Goal: Information Seeking & Learning: Learn about a topic

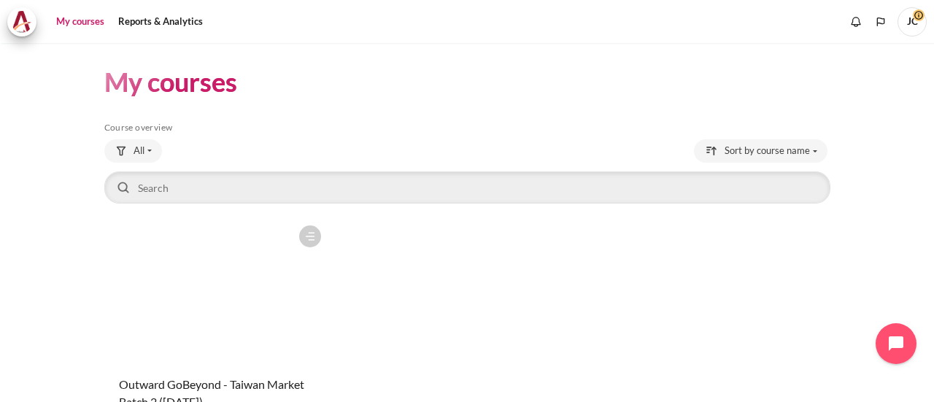
click at [260, 287] on figure "Content" at bounding box center [216, 291] width 225 height 146
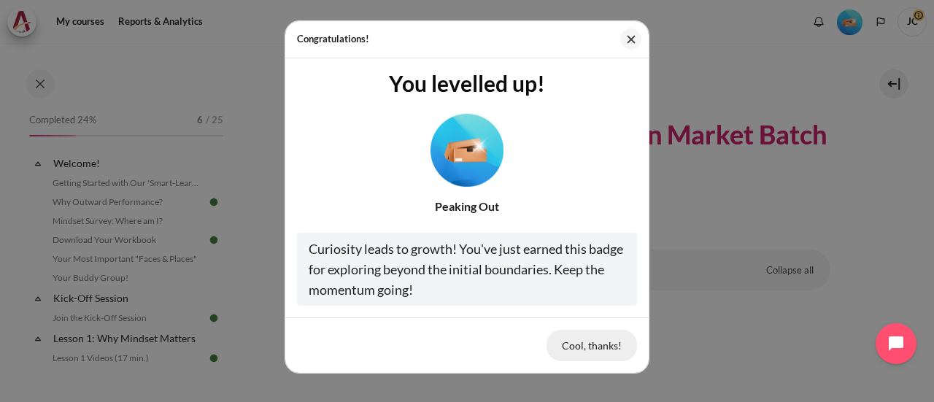
click at [571, 348] on button "Cool, thanks!" at bounding box center [592, 345] width 90 height 31
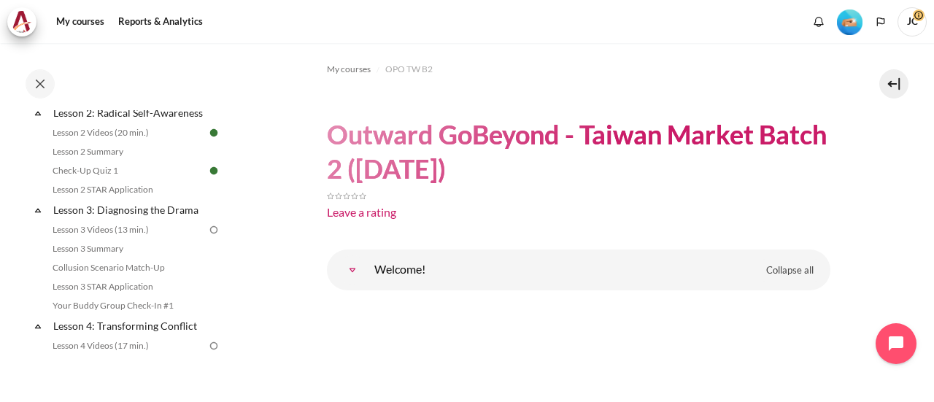
scroll to position [365, 0]
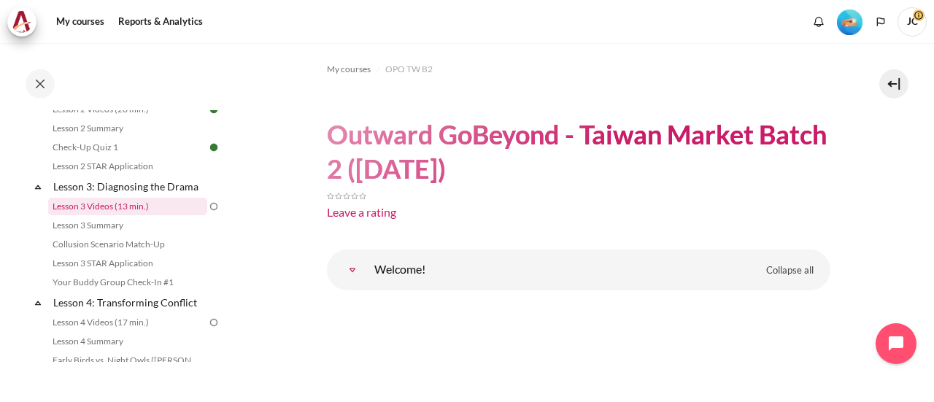
click at [133, 215] on link "Lesson 3 Videos (13 min.)" at bounding box center [127, 207] width 159 height 18
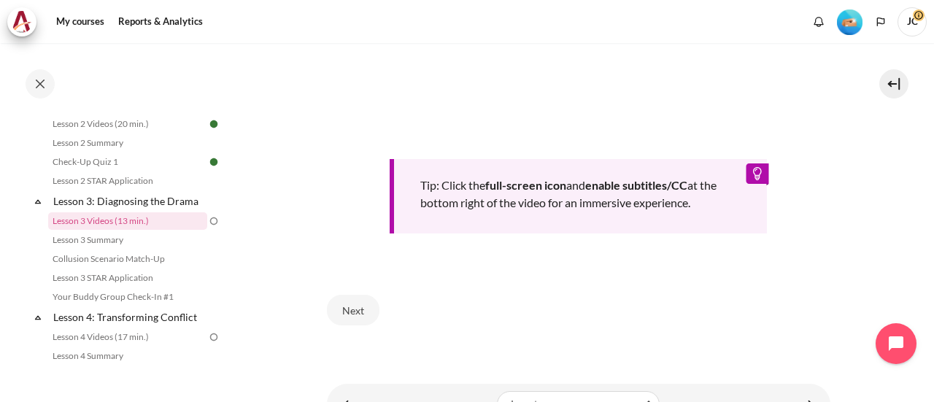
scroll to position [694, 0]
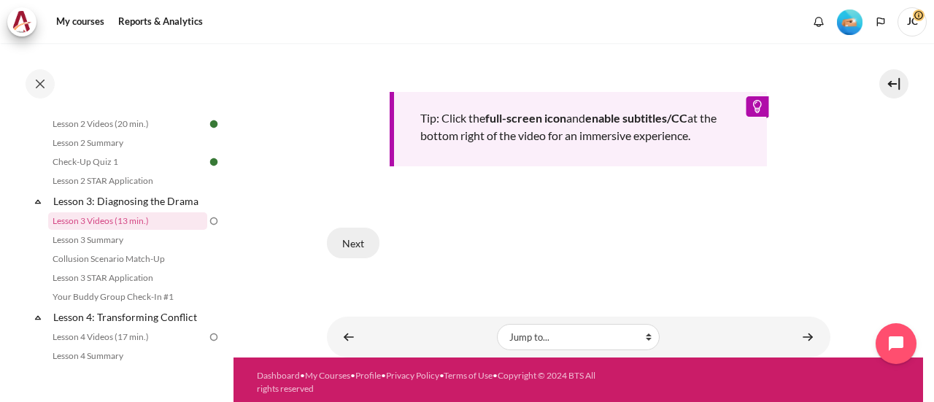
click at [368, 242] on button "Next" at bounding box center [353, 243] width 53 height 31
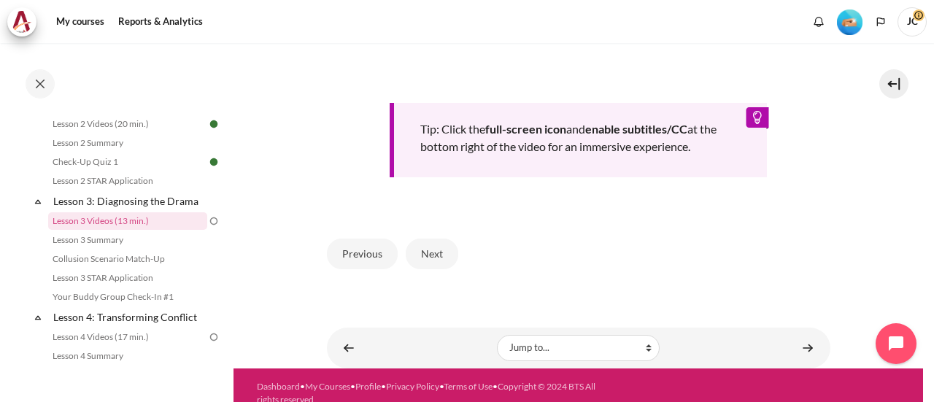
scroll to position [668, 0]
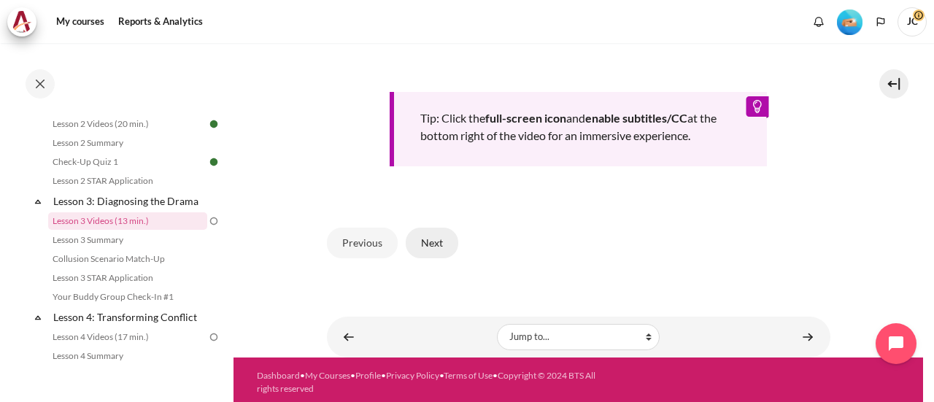
click at [445, 239] on button "Next" at bounding box center [432, 243] width 53 height 31
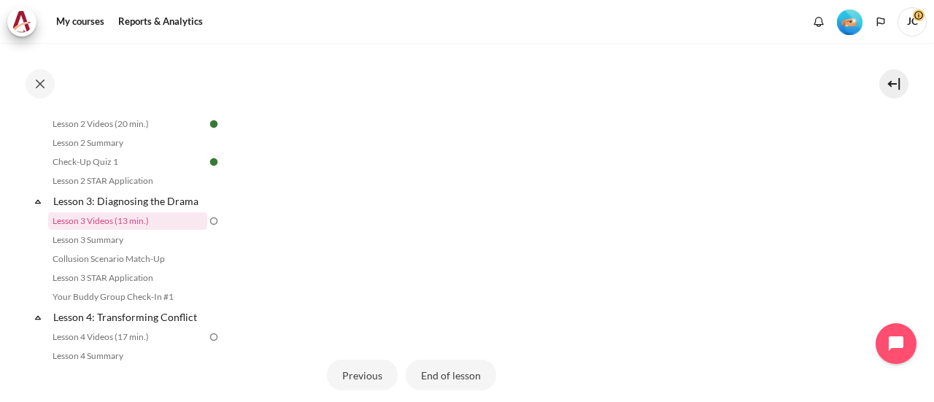
scroll to position [365, 0]
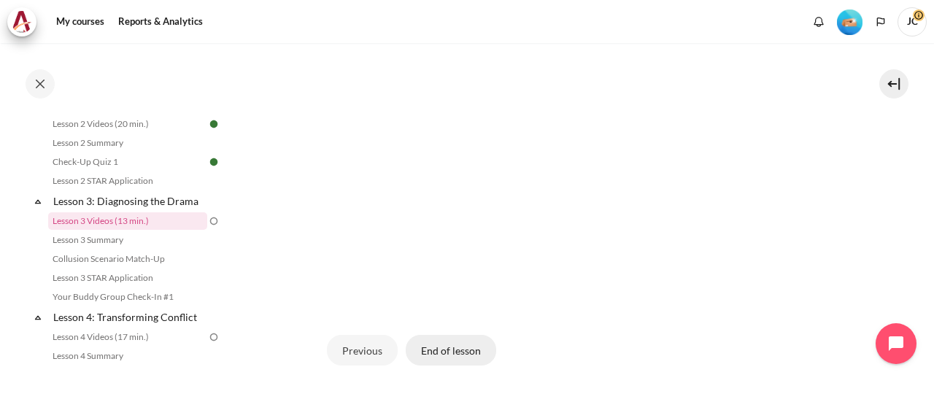
click at [462, 366] on button "End of lesson" at bounding box center [451, 350] width 90 height 31
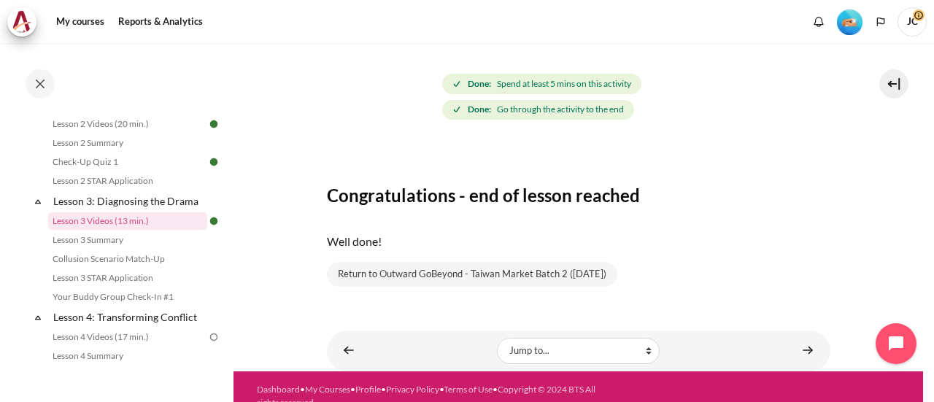
scroll to position [195, 0]
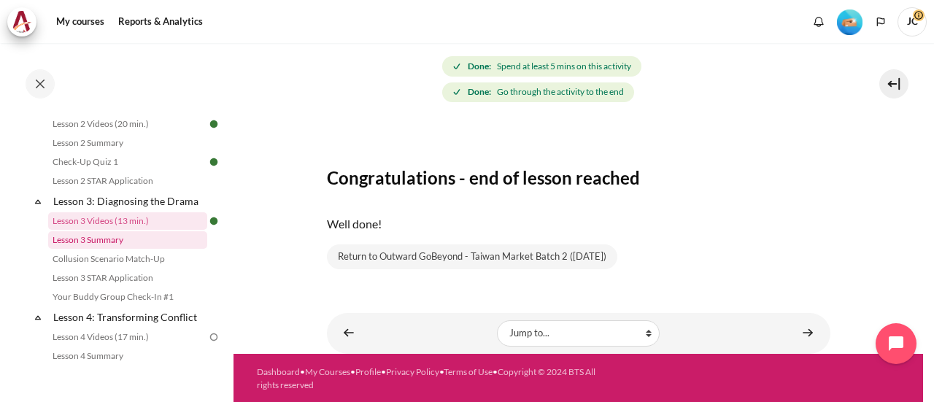
click at [128, 249] on link "Lesson 3 Summary" at bounding box center [127, 240] width 159 height 18
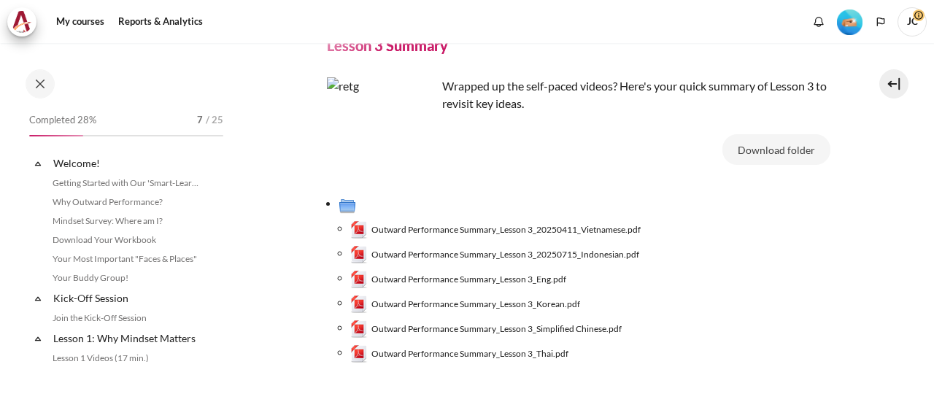
scroll to position [369, 0]
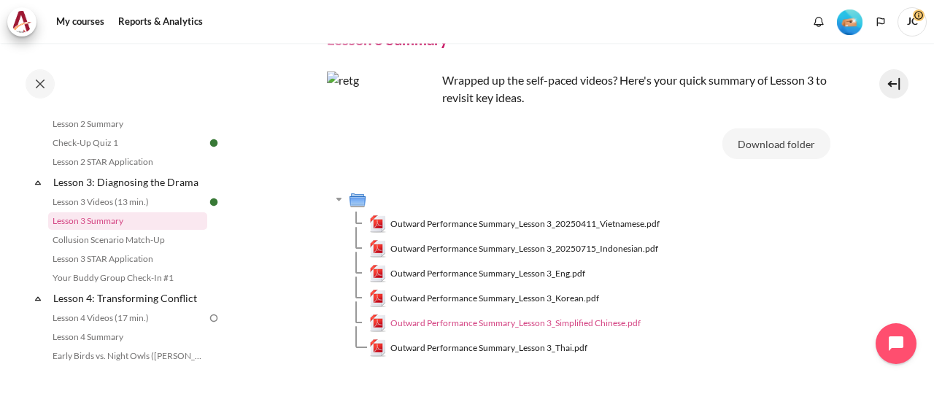
click at [593, 325] on span "Outward Performance Summary_Lesson 3_Simplified Chinese.pdf" at bounding box center [515, 323] width 250 height 13
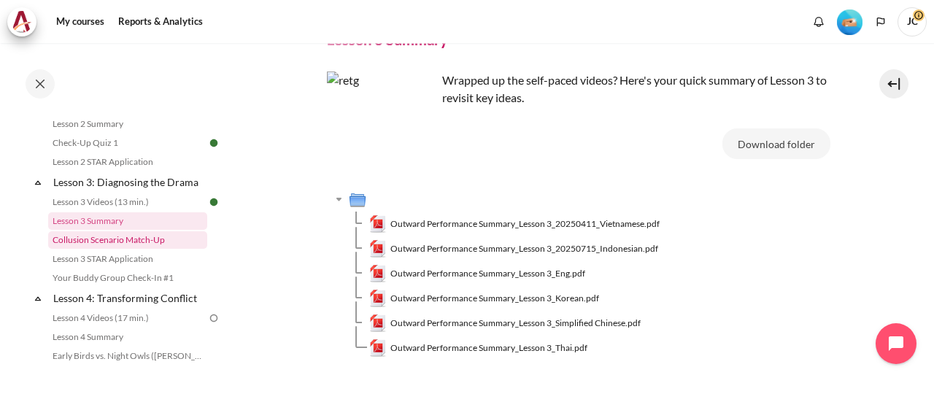
click at [151, 249] on link "Collusion Scenario Match-Up" at bounding box center [127, 240] width 159 height 18
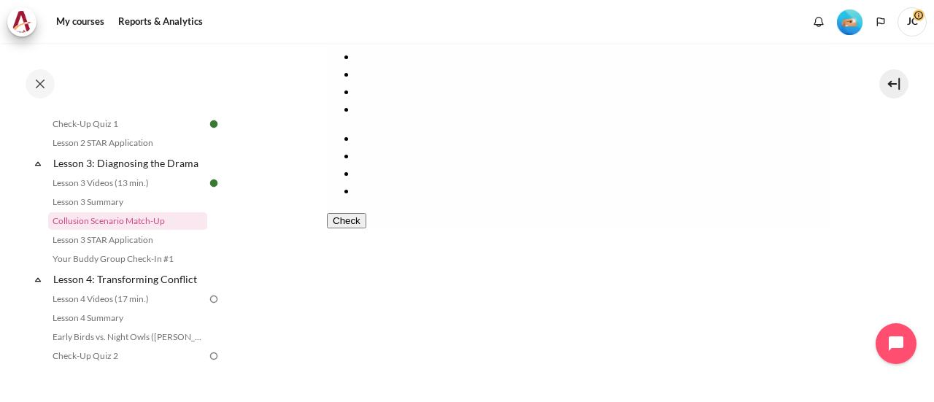
scroll to position [426, 0]
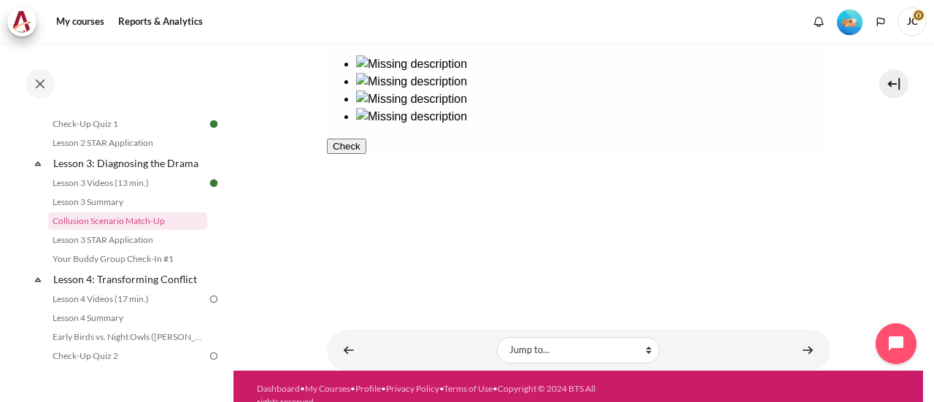
click at [532, 44] on ul at bounding box center [578, 9] width 504 height 70
click at [663, 126] on ul at bounding box center [578, 90] width 504 height 70
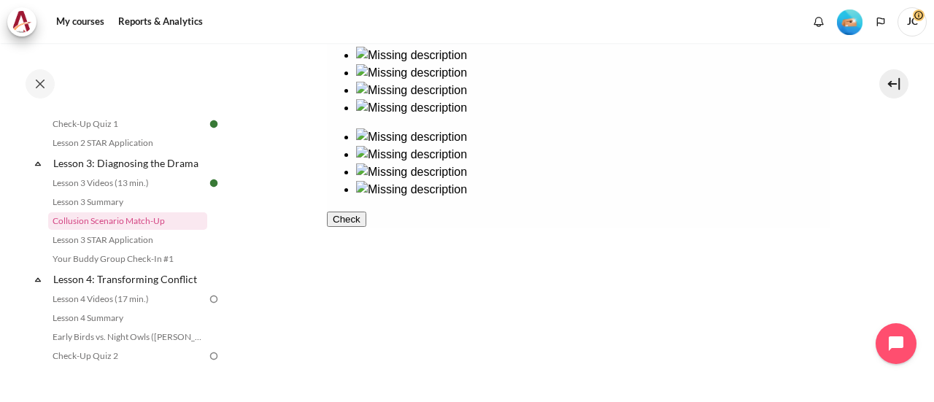
click at [366, 227] on button "Check" at bounding box center [345, 219] width 39 height 15
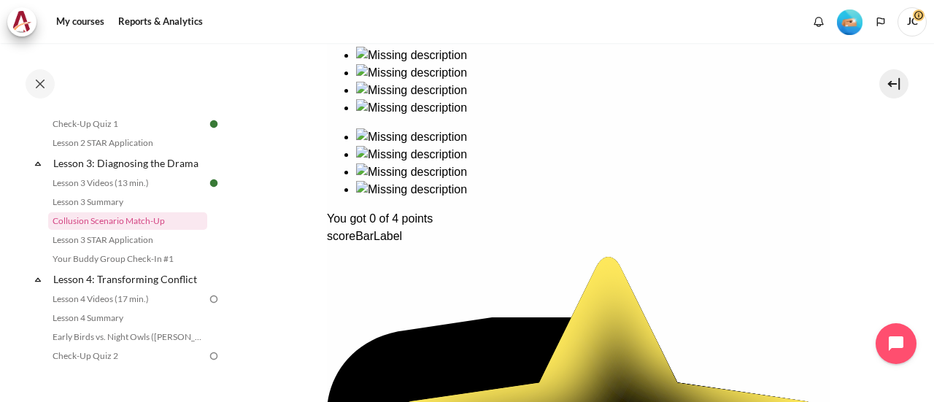
click at [436, 142] on div "Ready to dive into the drama? Let's see how well you can untangle the web of co…" at bounding box center [578, 364] width 504 height 693
drag, startPoint x: 458, startPoint y: 144, endPoint x: 629, endPoint y: 161, distance: 172.2
click at [625, 161] on div "Ready to dive into the drama? Let's see how well you can untangle the web of co…" at bounding box center [578, 364] width 504 height 693
click at [714, 141] on div "Ready to dive into the drama? Let's see how well you can untangle the web of co…" at bounding box center [578, 364] width 504 height 693
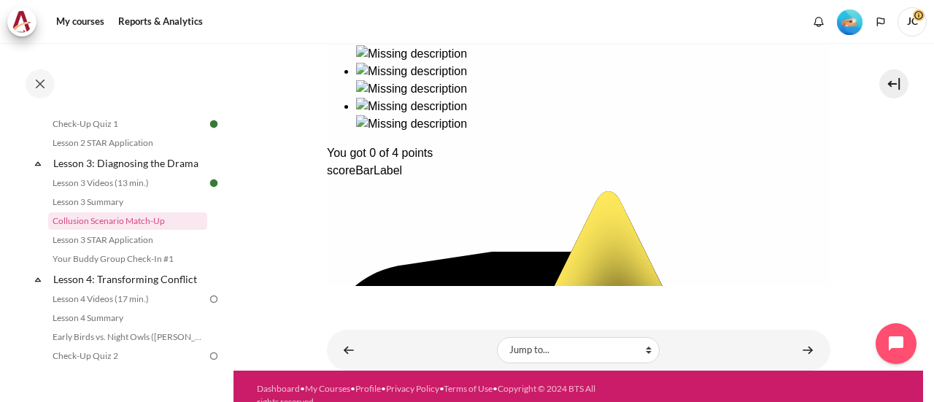
click at [454, 252] on icon at bounding box center [464, 387] width 277 height 271
click at [398, 162] on div "You got 0 of 4 points" at bounding box center [578, 153] width 504 height 18
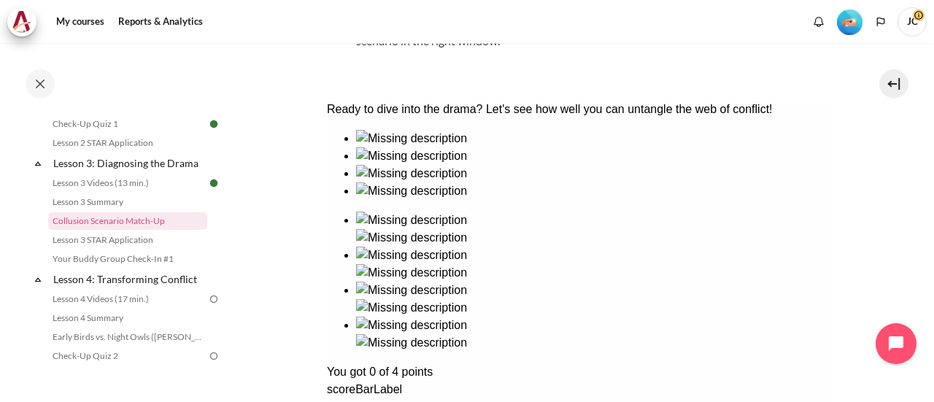
scroll to position [124, 0]
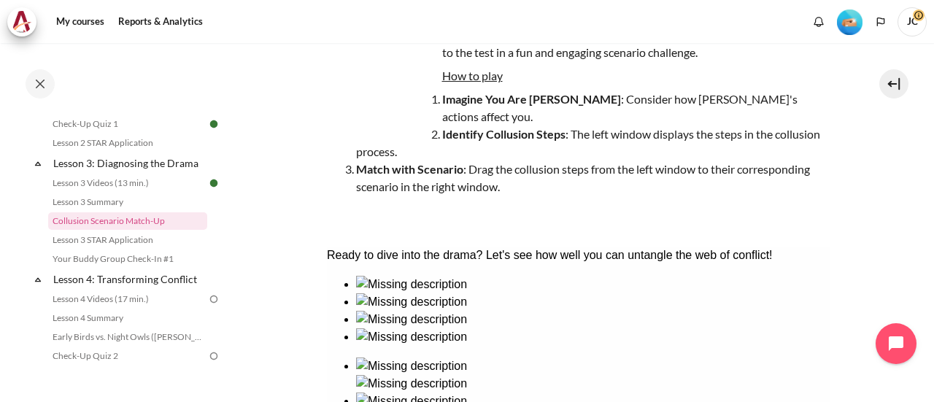
drag, startPoint x: 451, startPoint y: 285, endPoint x: 343, endPoint y: 285, distance: 108.0
click at [450, 264] on div "Ready to dive into the drama? Let's see how well you can untangle the web of co…" at bounding box center [578, 256] width 504 height 18
click at [104, 230] on link "Collusion Scenario Match-Up" at bounding box center [127, 221] width 159 height 18
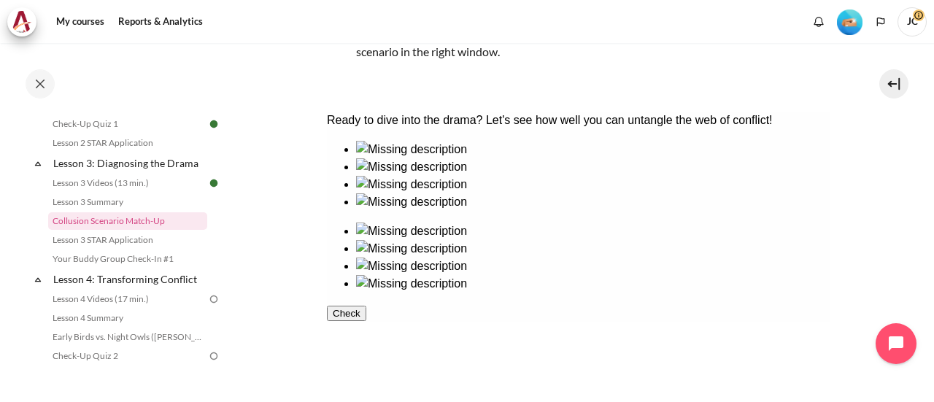
scroll to position [292, 0]
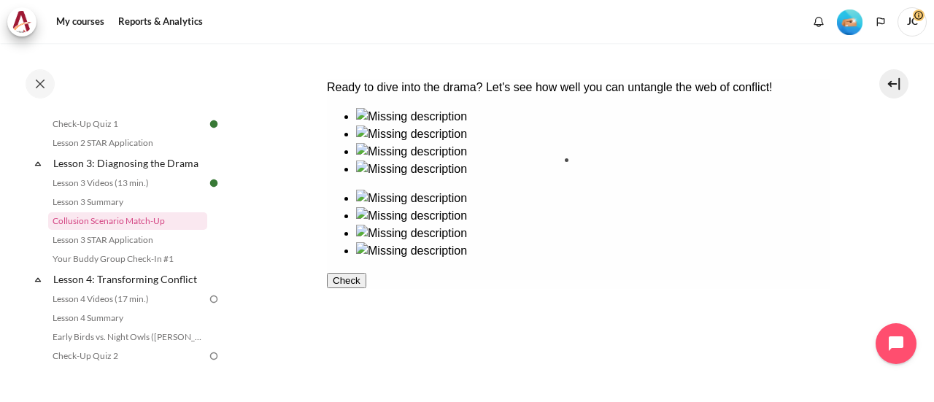
drag, startPoint x: 498, startPoint y: 197, endPoint x: 638, endPoint y: 201, distance: 140.2
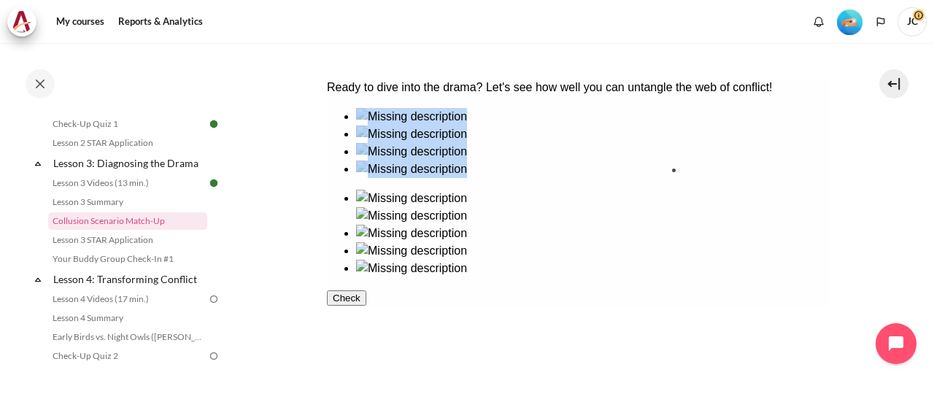
drag, startPoint x: 513, startPoint y: 269, endPoint x: 760, endPoint y: 186, distance: 260.3
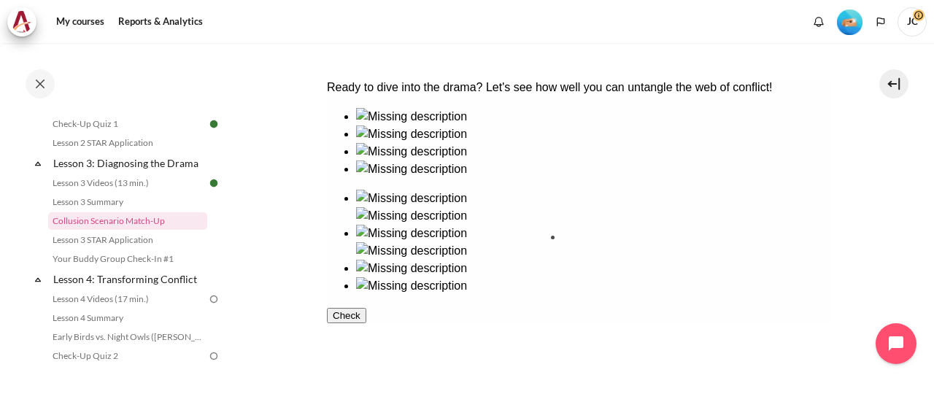
drag, startPoint x: 401, startPoint y: 203, endPoint x: 625, endPoint y: 285, distance: 237.8
drag, startPoint x: 406, startPoint y: 288, endPoint x: 763, endPoint y: 293, distance: 357.6
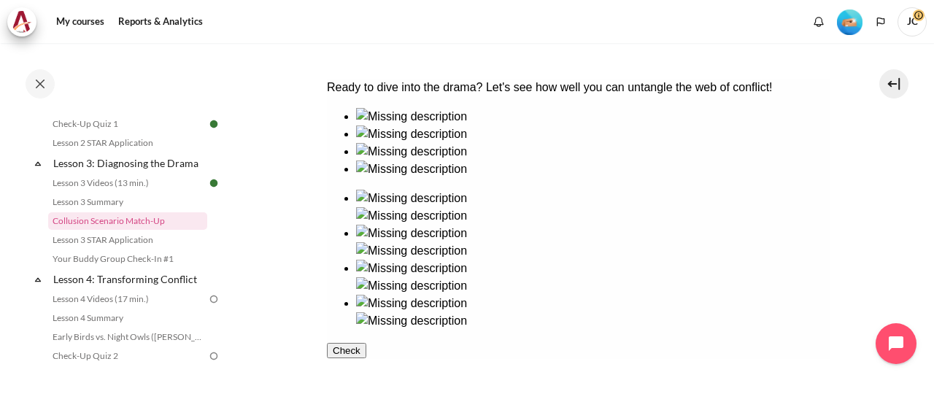
click at [366, 358] on button "Check" at bounding box center [345, 350] width 39 height 15
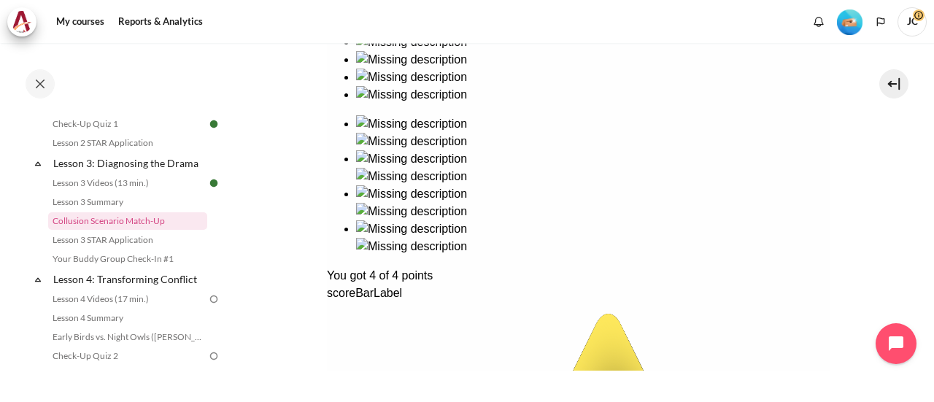
scroll to position [451, 0]
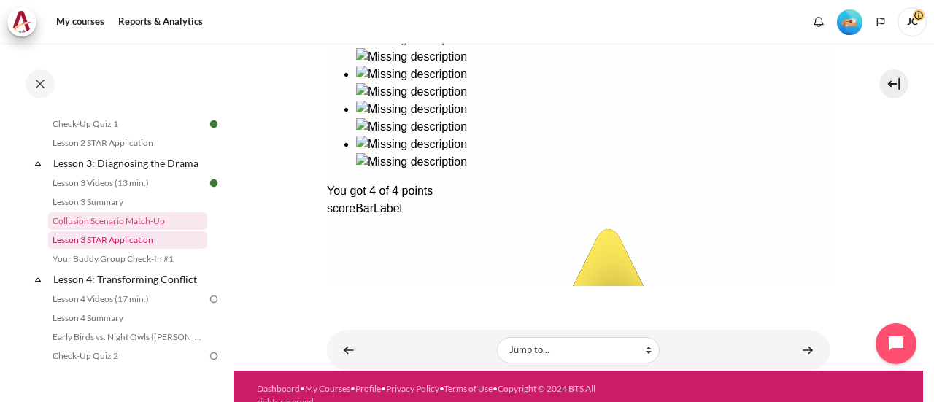
click at [156, 249] on link "Lesson 3 STAR Application" at bounding box center [127, 240] width 159 height 18
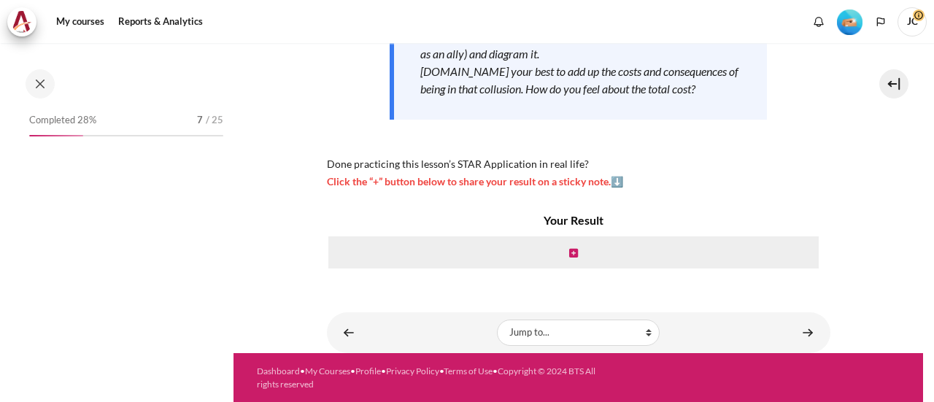
scroll to position [407, 0]
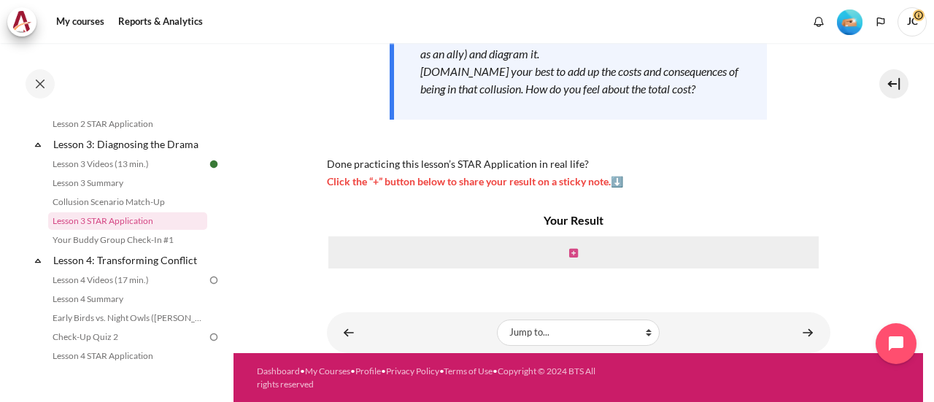
click at [573, 252] on icon "Content" at bounding box center [573, 253] width 9 height 10
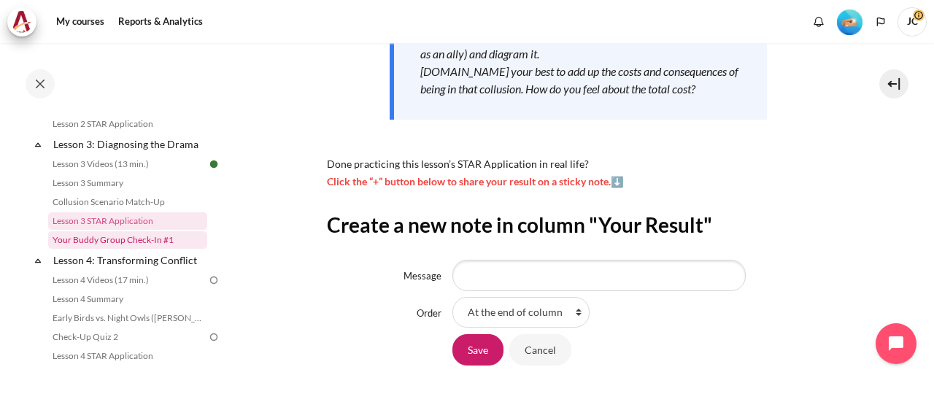
scroll to position [334, 0]
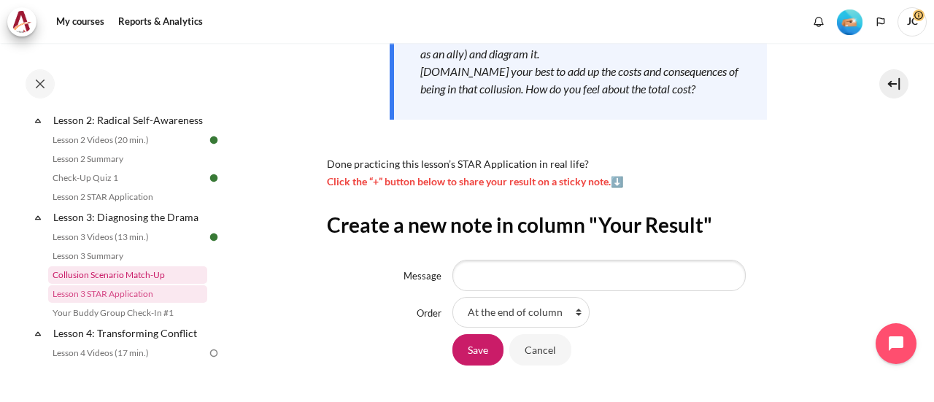
click at [144, 284] on link "Collusion Scenario Match-Up" at bounding box center [127, 275] width 159 height 18
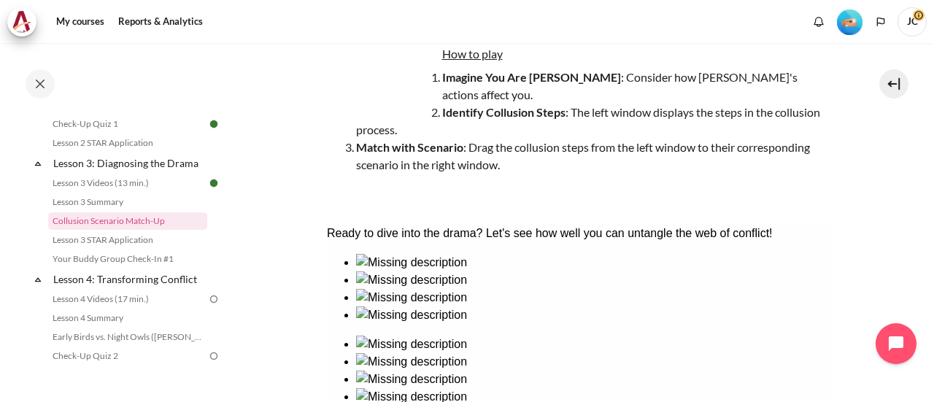
scroll to position [292, 0]
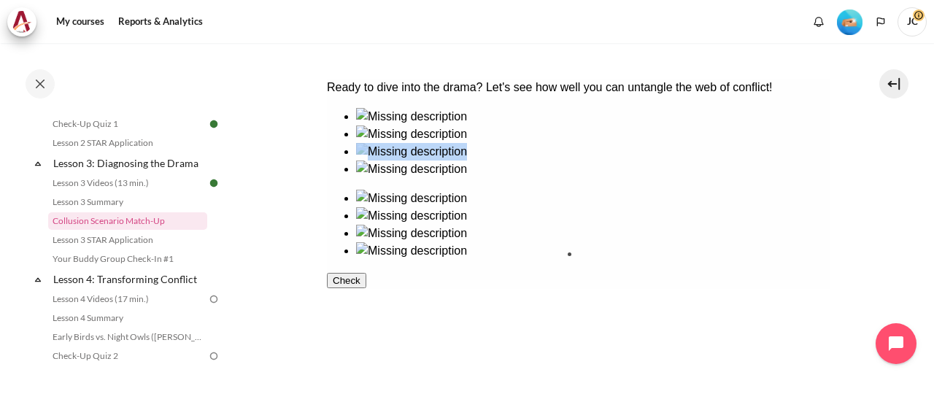
drag, startPoint x: 493, startPoint y: 204, endPoint x: 636, endPoint y: 302, distance: 173.7
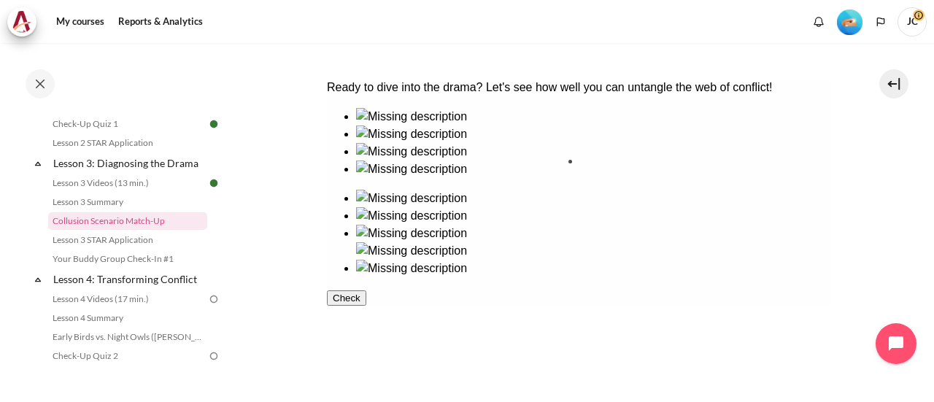
drag, startPoint x: 514, startPoint y: 303, endPoint x: 657, endPoint y: 211, distance: 170.6
drag, startPoint x: 414, startPoint y: 215, endPoint x: 743, endPoint y: 225, distance: 328.5
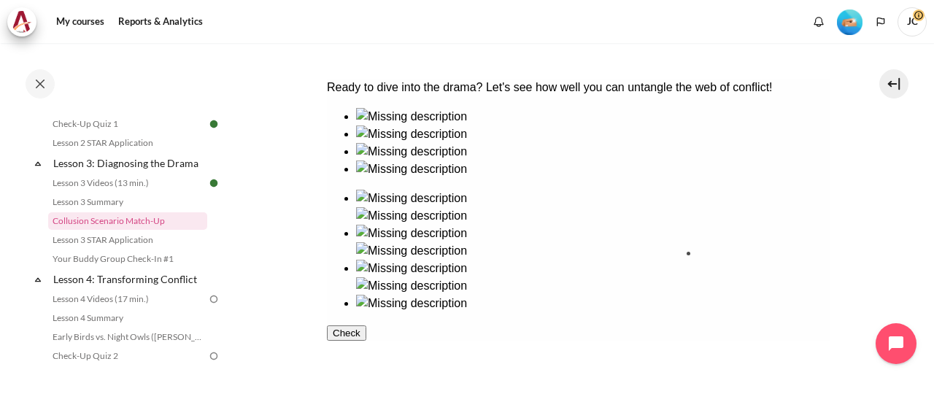
drag, startPoint x: 369, startPoint y: 306, endPoint x: 728, endPoint y: 306, distance: 359.8
click at [366, 358] on button "Check" at bounding box center [345, 350] width 39 height 15
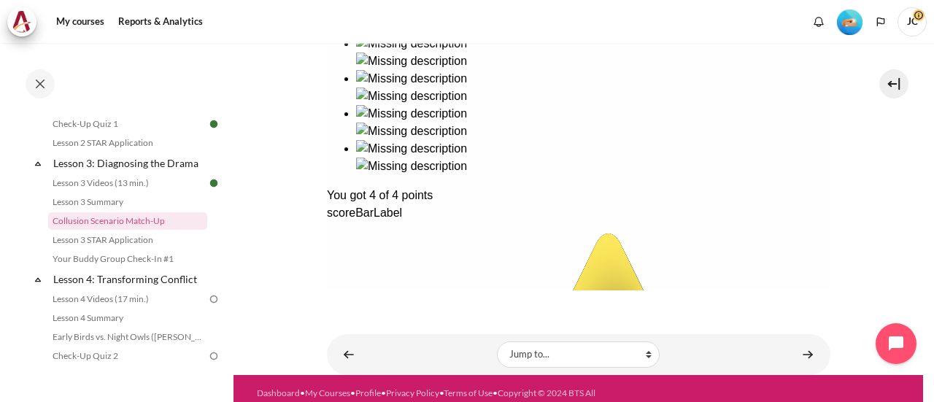
scroll to position [451, 0]
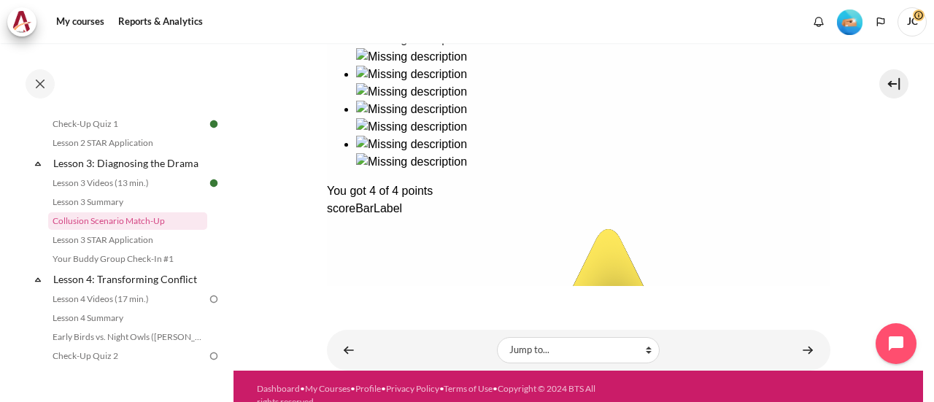
click at [417, 217] on div "scoreBarLabel" at bounding box center [578, 209] width 504 height 18
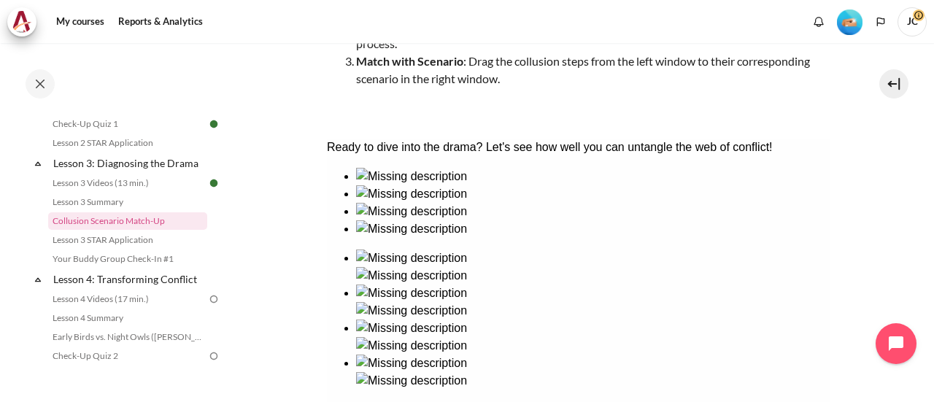
scroll to position [86, 0]
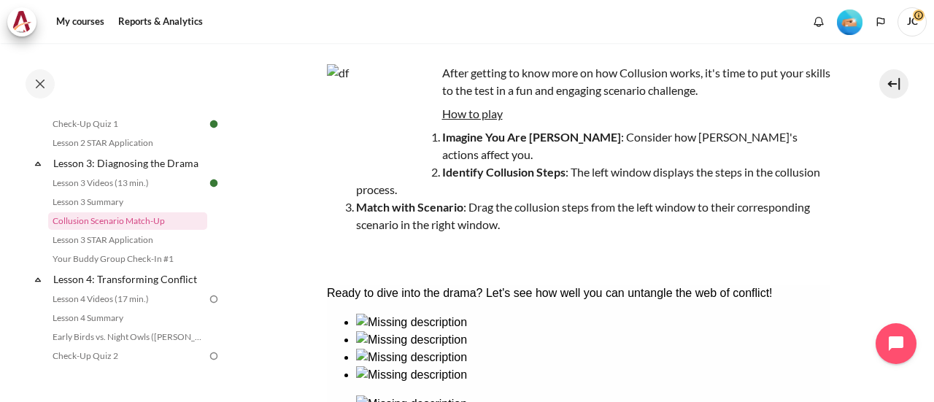
click at [415, 139] on img "Content" at bounding box center [381, 118] width 109 height 109
click at [464, 198] on li "Match with Scenario : Drag the collusion steps from the left window to their co…" at bounding box center [593, 215] width 474 height 35
click at [424, 200] on strong "Match with Scenario" at bounding box center [409, 207] width 107 height 14
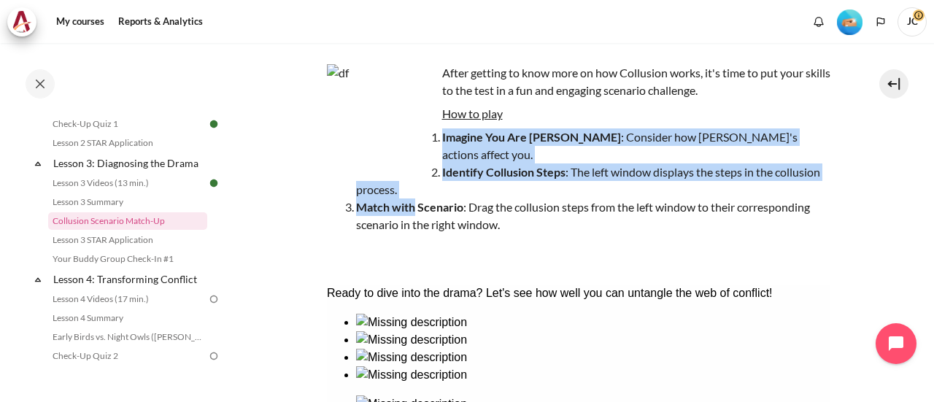
drag, startPoint x: 415, startPoint y: 195, endPoint x: 554, endPoint y: 224, distance: 141.7
click at [554, 224] on div "After getting to know more on how Collusion works, it's time to put your skills…" at bounding box center [579, 163] width 504 height 198
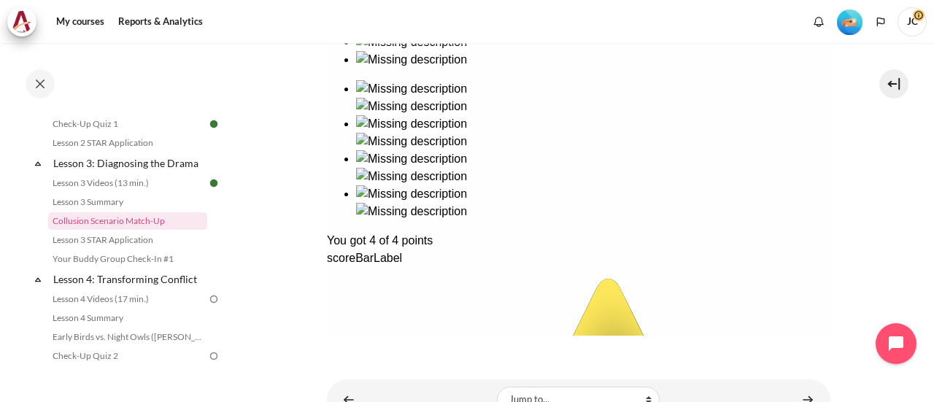
scroll to position [451, 0]
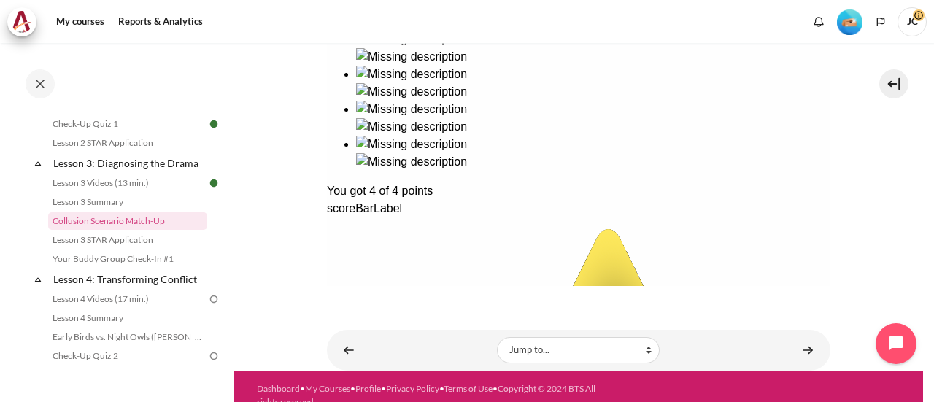
click at [657, 145] on div "Ready to dive into the drama? Let's see how well you can untangle the web of co…" at bounding box center [578, 293] width 504 height 746
click at [548, 158] on div "Ready to dive into the drama? Let's see how well you can untangle the web of co…" at bounding box center [578, 293] width 504 height 746
click at [448, 184] on div "Ready to dive into the drama? Let's see how well you can untangle the web of co…" at bounding box center [578, 293] width 504 height 746
click at [427, 200] on div "You got 4 of 4 points" at bounding box center [578, 191] width 504 height 18
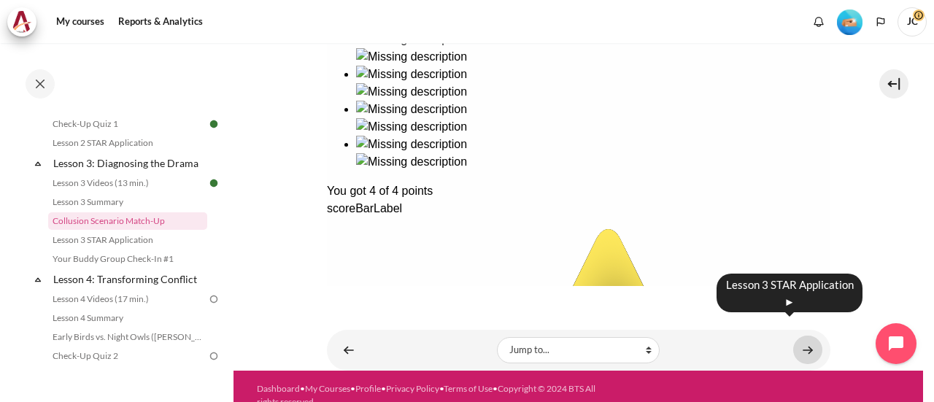
click at [795, 336] on link "Content" at bounding box center [807, 350] width 29 height 28
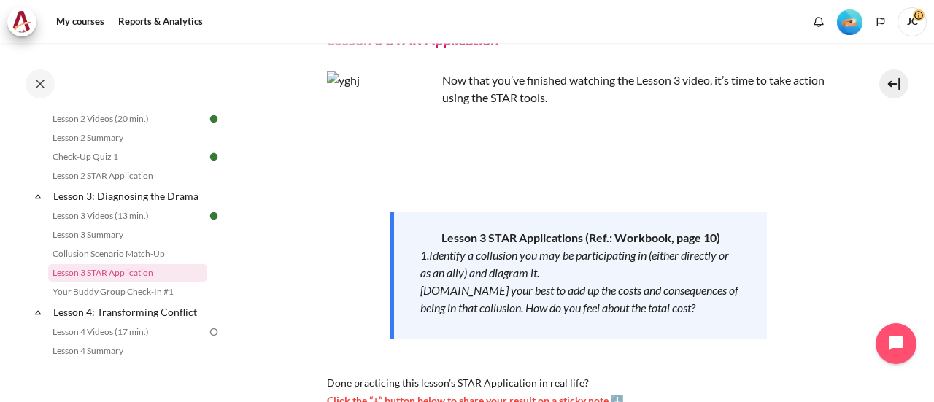
scroll to position [334, 0]
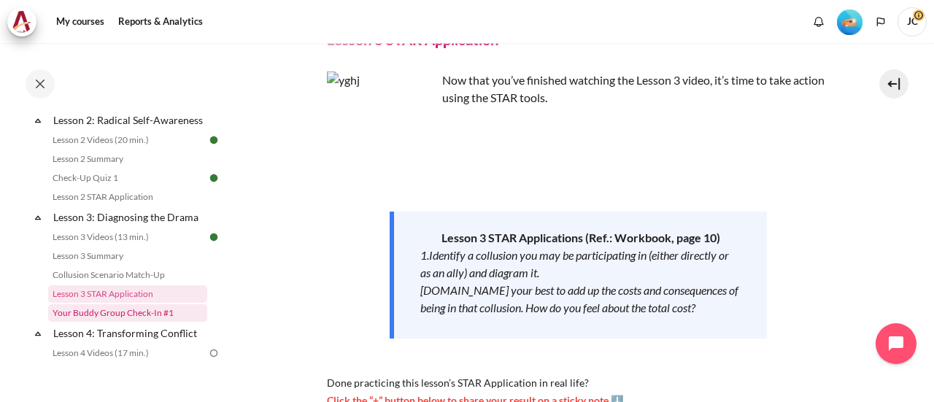
click at [150, 322] on link "Your Buddy Group Check-In #1" at bounding box center [127, 313] width 159 height 18
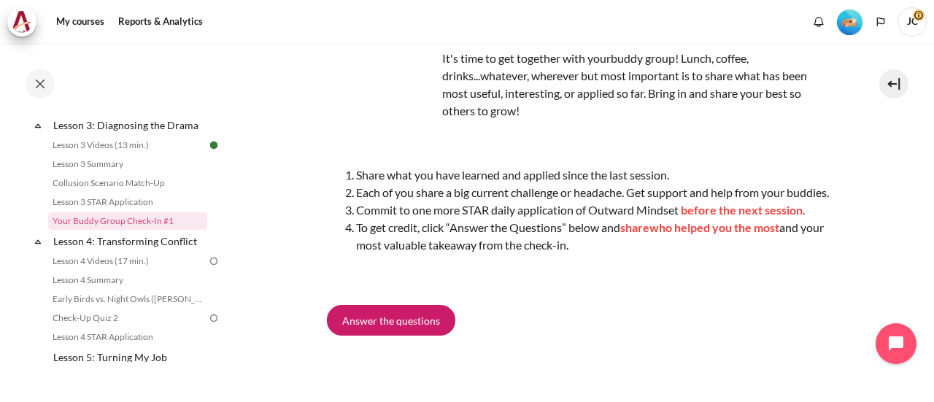
scroll to position [114, 0]
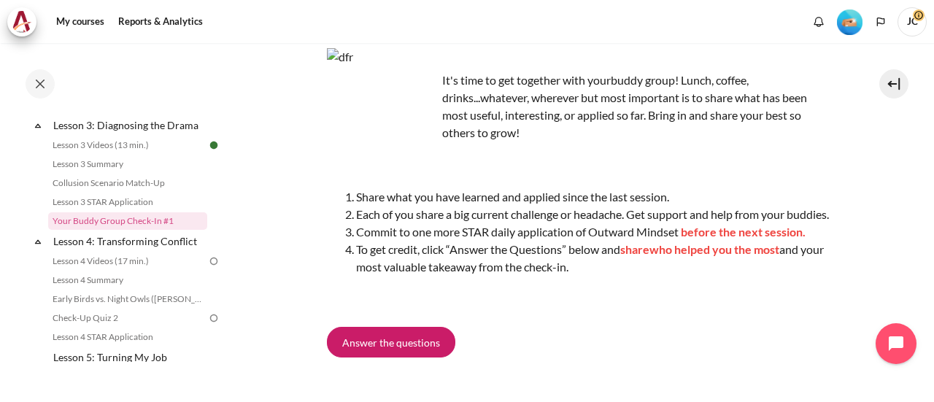
drag, startPoint x: 538, startPoint y: 82, endPoint x: 622, endPoint y: 135, distance: 99.0
click at [622, 135] on p "It's time to get together with your buddy group! Lunch, coffee, drinks...whatev…" at bounding box center [579, 107] width 504 height 70
click at [413, 207] on span "Each of you share a big current challenge or headache. Get support and help fro…" at bounding box center [592, 214] width 473 height 14
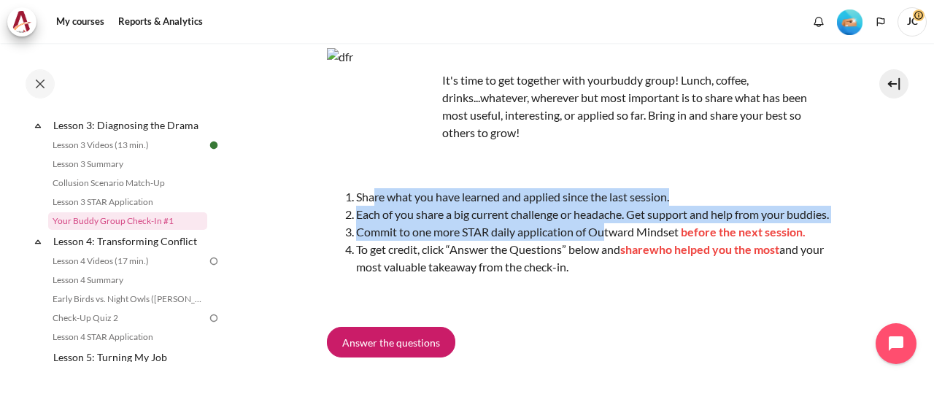
drag, startPoint x: 374, startPoint y: 198, endPoint x: 603, endPoint y: 257, distance: 237.2
click at [603, 257] on ol "Share what you have learned and applied since the last session. Each of you sha…" at bounding box center [579, 232] width 504 height 88
click at [445, 212] on span "Each of you share a big current challenge or headache. Get support and help fro…" at bounding box center [592, 214] width 473 height 14
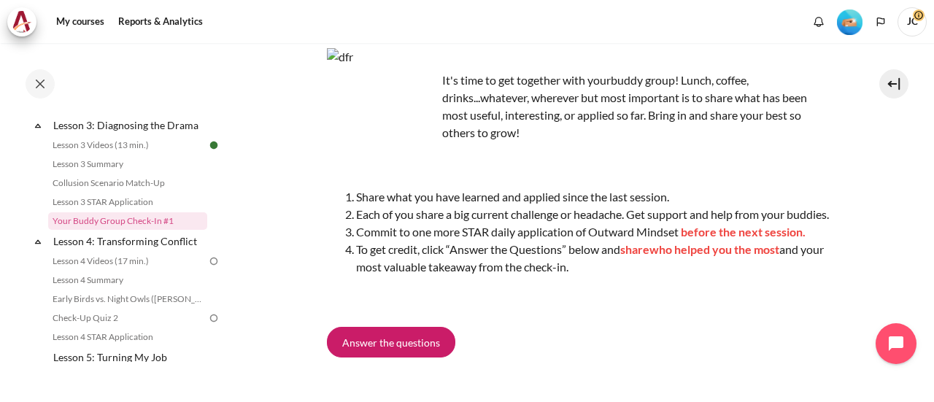
click at [365, 198] on li "Share what you have learned and applied since the last session." at bounding box center [593, 197] width 474 height 18
drag, startPoint x: 357, startPoint y: 200, endPoint x: 600, endPoint y: 293, distance: 260.1
click at [600, 276] on ol "Share what you have learned and applied since the last session. Each of you sha…" at bounding box center [579, 232] width 504 height 88
copy ol "Share what you have learned and applied since the last session. Each of you sha…"
click at [419, 350] on span "Answer the questions" at bounding box center [391, 342] width 98 height 15
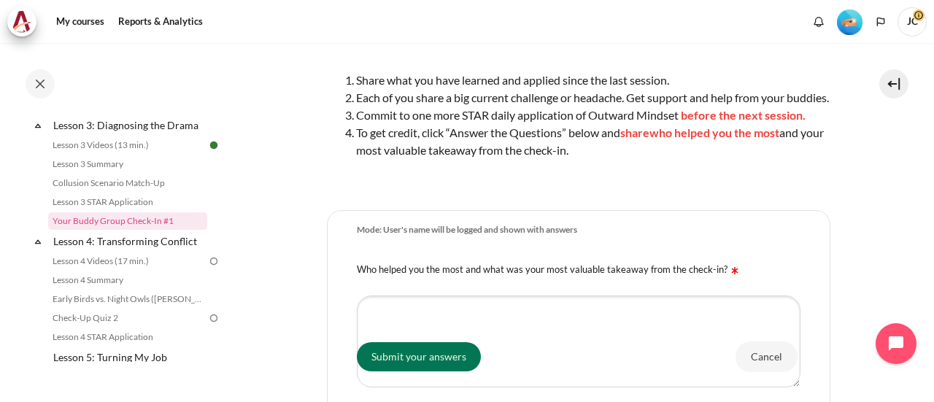
scroll to position [365, 0]
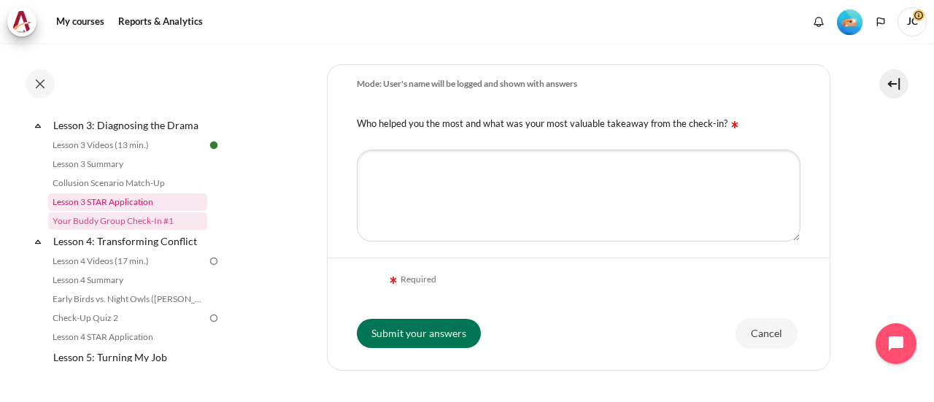
click at [99, 211] on link "Lesson 3 STAR Application" at bounding box center [127, 202] width 159 height 18
